Goal: Task Accomplishment & Management: Manage account settings

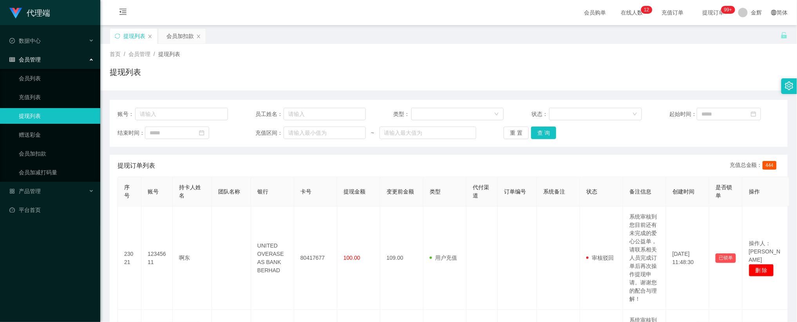
scroll to position [59, 0]
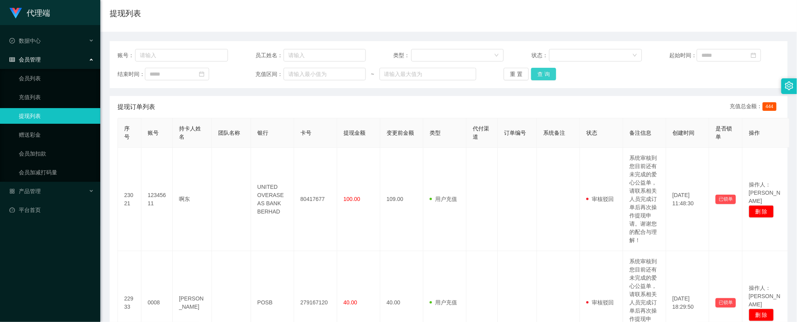
click at [555, 78] on button "查 询" at bounding box center [543, 74] width 25 height 13
click at [540, 75] on button "查 询" at bounding box center [543, 74] width 25 height 13
click at [540, 73] on button "查 询" at bounding box center [543, 74] width 25 height 13
click at [541, 78] on button "查 询" at bounding box center [543, 74] width 25 height 13
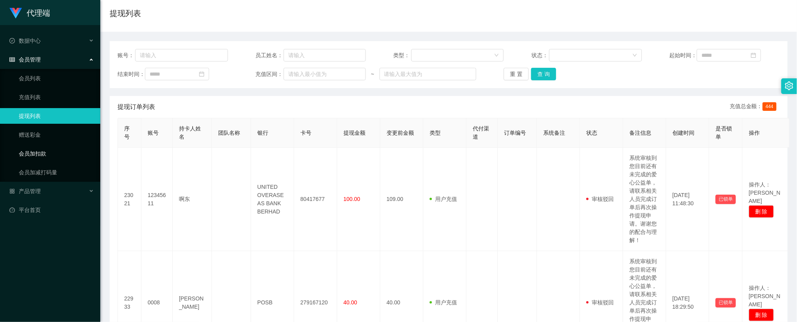
click at [38, 156] on link "会员加扣款" at bounding box center [56, 154] width 75 height 16
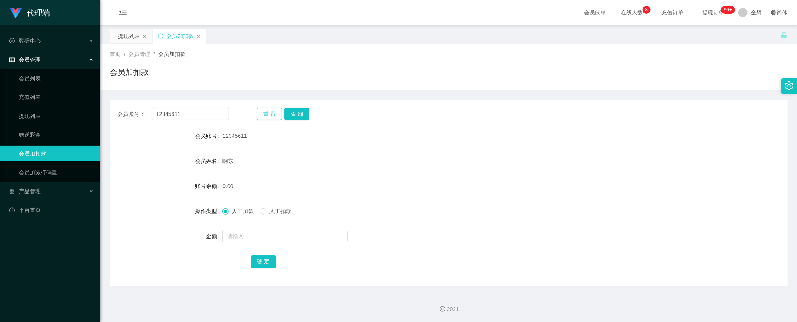
click at [262, 117] on button "重 置" at bounding box center [269, 114] width 25 height 13
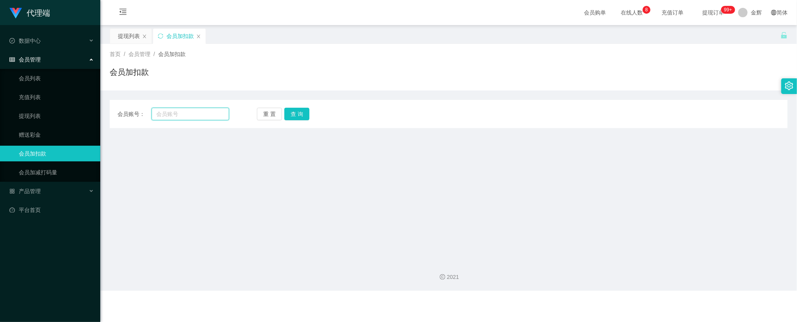
click at [211, 115] on input "text" at bounding box center [191, 114] width 78 height 13
paste input "0008"
type input "0008"
drag, startPoint x: 316, startPoint y: 113, endPoint x: 298, endPoint y: 116, distance: 17.8
click at [314, 113] on div "重 置 查 询" at bounding box center [313, 114] width 112 height 13
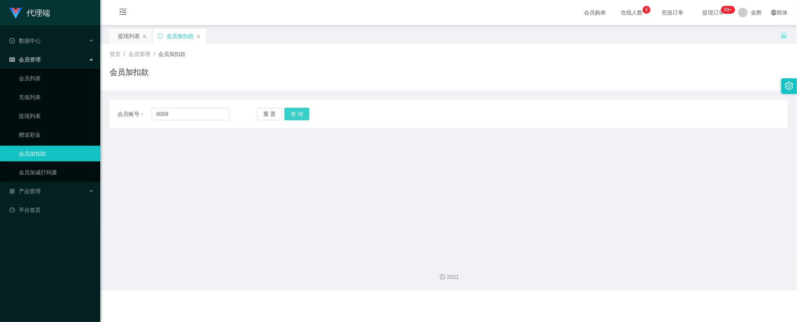
drag, startPoint x: 298, startPoint y: 116, endPoint x: 291, endPoint y: 123, distance: 10.0
click at [298, 116] on button "查 询" at bounding box center [296, 114] width 25 height 13
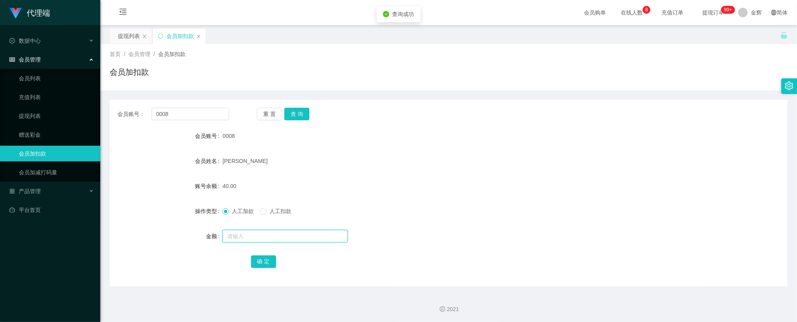
click at [242, 236] on input "text" at bounding box center [284, 236] width 125 height 13
type input "128"
click at [268, 264] on button "确 定" at bounding box center [263, 261] width 25 height 13
click at [448, 145] on form "会员账号 0008 会员姓名 lin chuan qian 账号余额 168.00 操作类型 人工加款 人工扣款 金额 确 定" at bounding box center [449, 198] width 678 height 141
drag, startPoint x: 535, startPoint y: 0, endPoint x: 523, endPoint y: 48, distance: 49.7
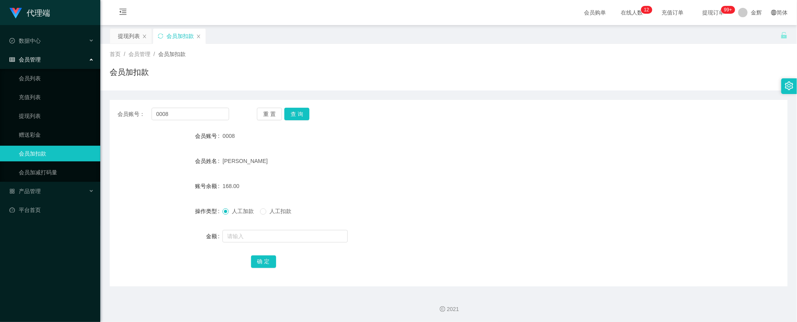
click at [523, 48] on div "首页 / 会员管理 / 会员加扣款 / 会员加扣款" at bounding box center [448, 67] width 697 height 47
click at [522, 57] on div "首页 / 会员管理 / 会员加扣款 /" at bounding box center [449, 54] width 678 height 8
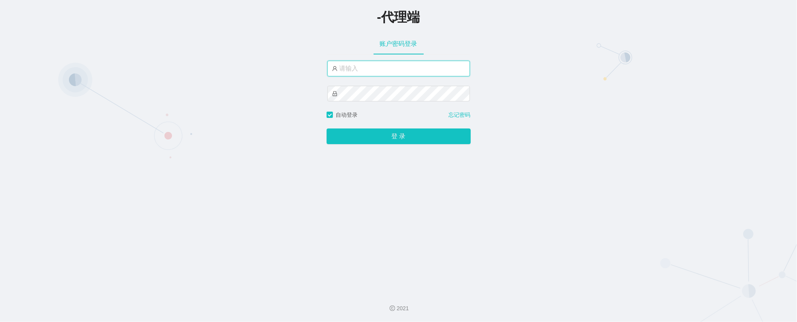
type input "金辉"
click at [395, 73] on input "金辉" at bounding box center [398, 69] width 143 height 16
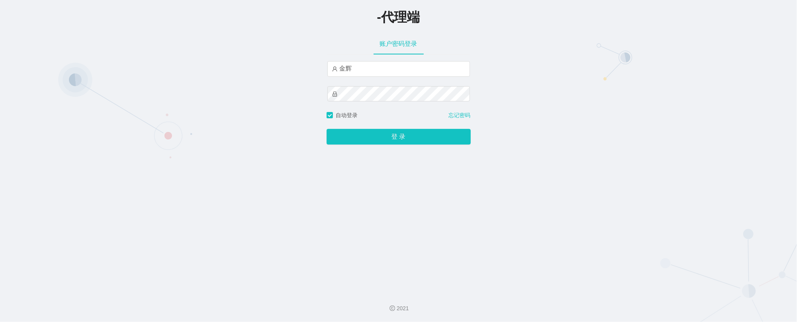
drag, startPoint x: 553, startPoint y: 82, endPoint x: 585, endPoint y: 56, distance: 41.2
click at [554, 82] on div "-代理端 账户密码登录 [PERSON_NAME] 自动登录 忘记密码 登 录" at bounding box center [398, 142] width 797 height 285
